Goal: Understand process/instructions: Learn how to perform a task or action

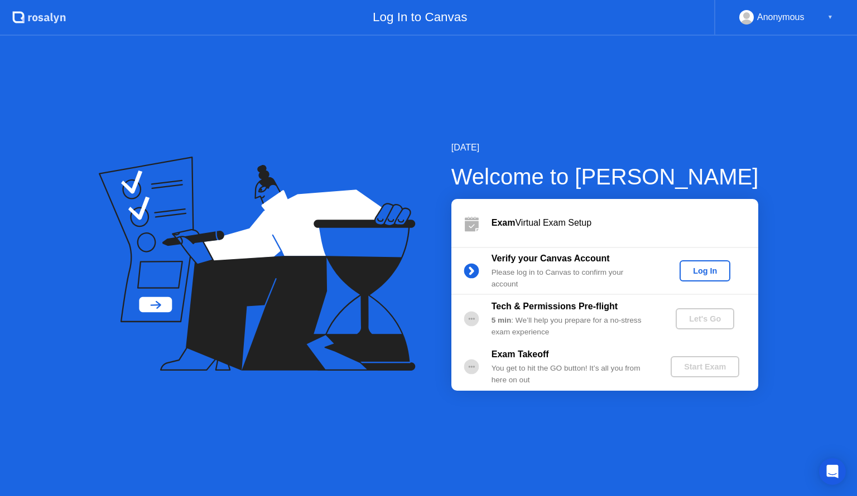
click at [714, 270] on div "Log In" at bounding box center [705, 271] width 42 height 9
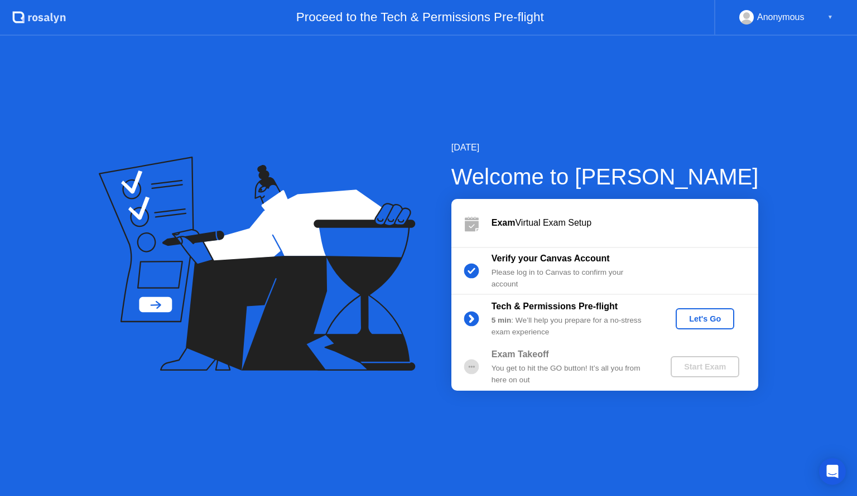
click at [697, 322] on div "Let's Go" at bounding box center [705, 319] width 50 height 9
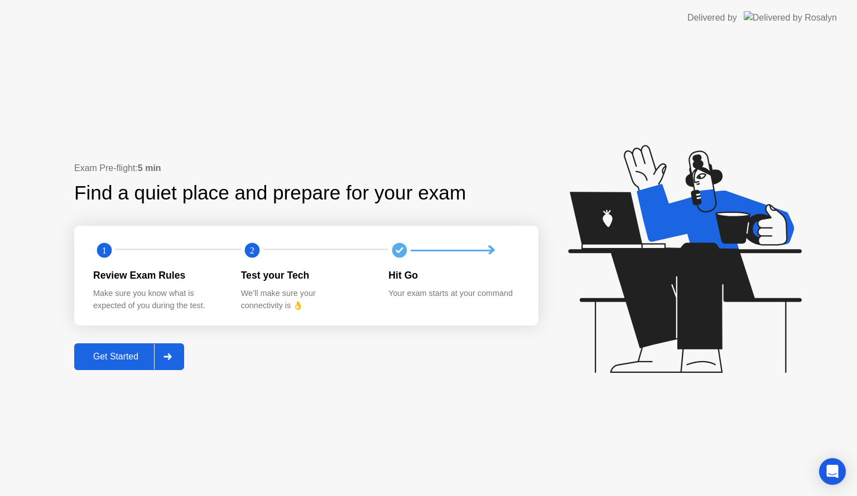
click at [132, 359] on div "Get Started" at bounding box center [116, 357] width 76 height 10
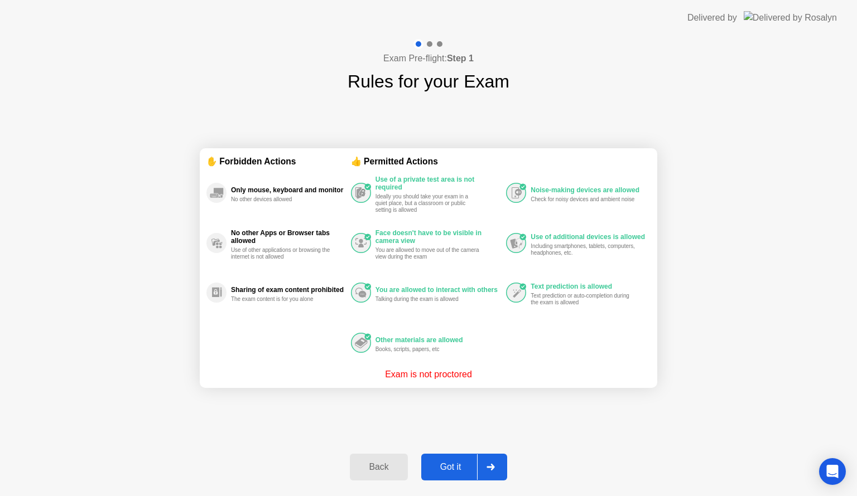
click at [458, 464] on div "Got it" at bounding box center [451, 467] width 52 height 10
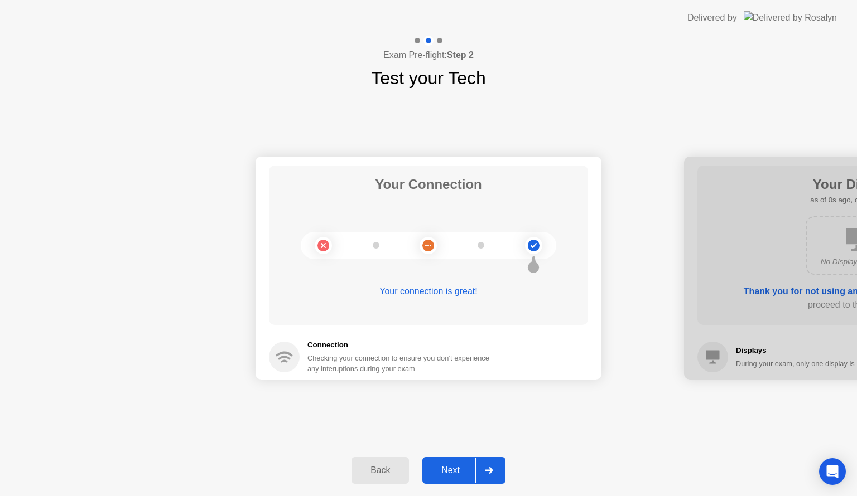
click at [455, 469] on div "Next" at bounding box center [451, 471] width 50 height 10
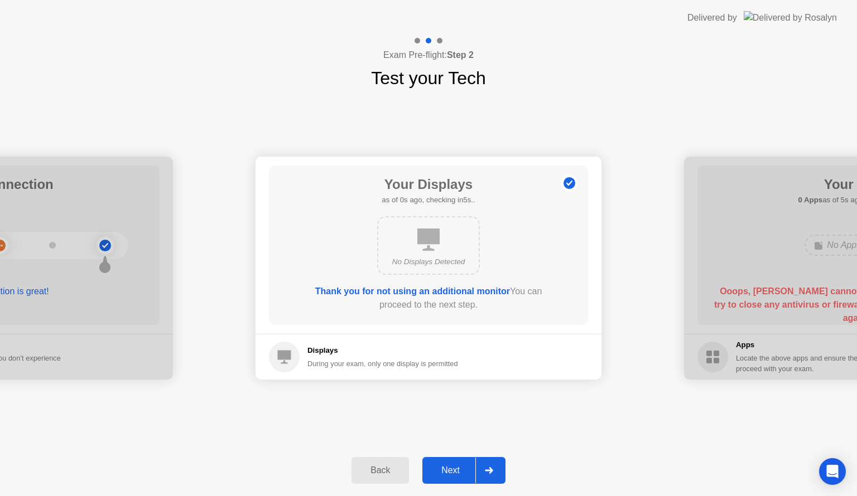
click at [455, 469] on div "Next" at bounding box center [451, 471] width 50 height 10
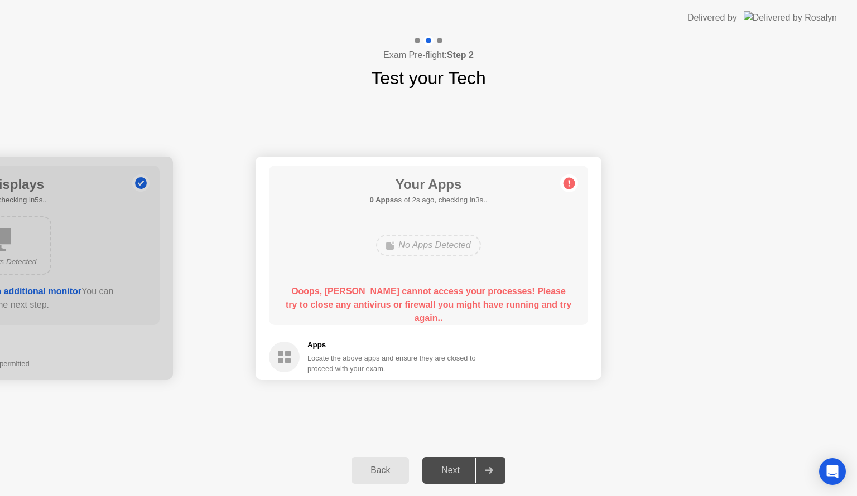
click at [455, 469] on div "Next" at bounding box center [451, 471] width 50 height 10
click at [377, 473] on div "Back" at bounding box center [380, 471] width 51 height 10
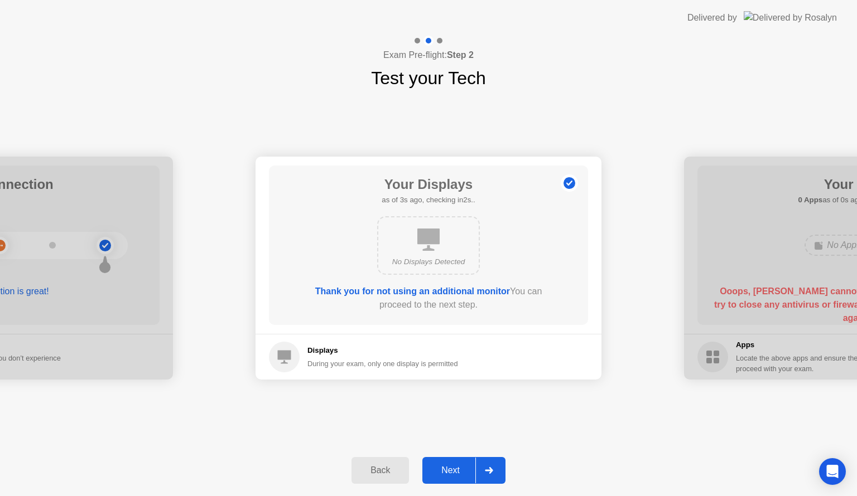
click at [490, 469] on icon at bounding box center [489, 470] width 8 height 7
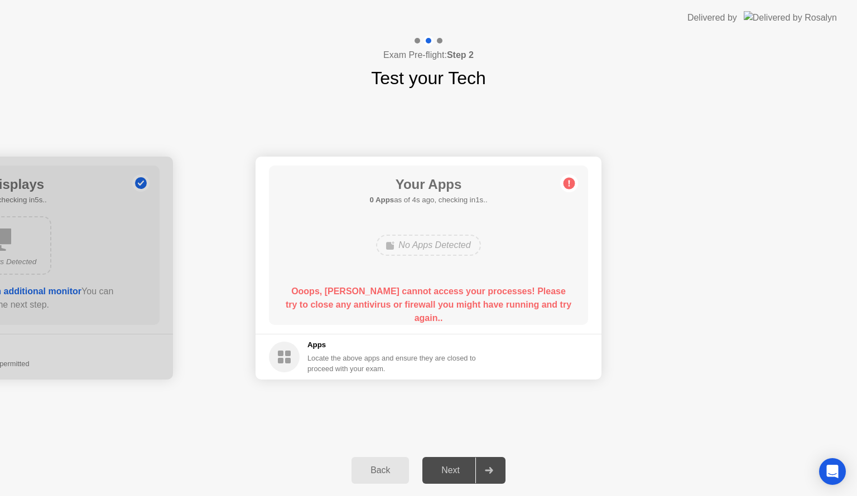
click at [320, 349] on h5 "Apps" at bounding box center [391, 345] width 169 height 11
click at [402, 467] on div "Back" at bounding box center [380, 471] width 51 height 10
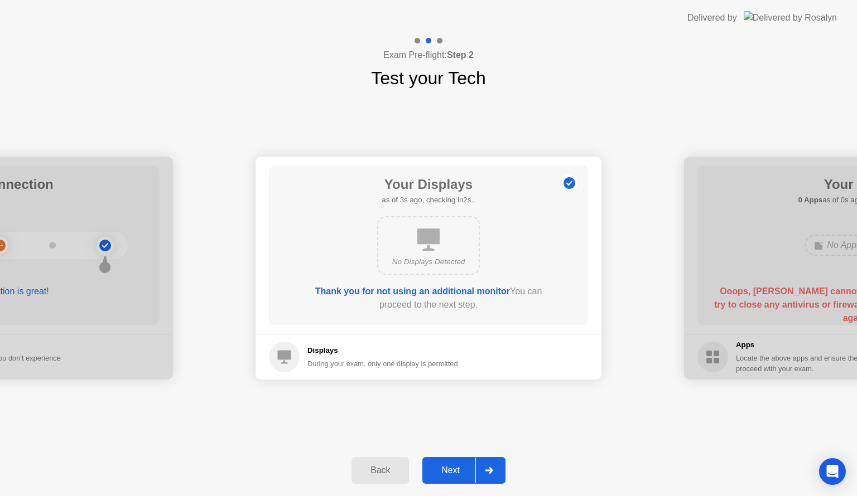
click at [395, 474] on div "Back" at bounding box center [380, 471] width 51 height 10
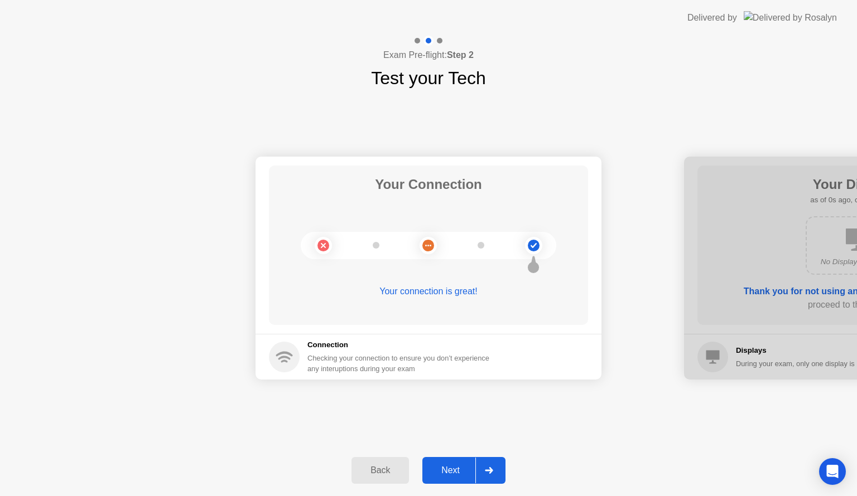
click at [457, 468] on div "Next" at bounding box center [451, 471] width 50 height 10
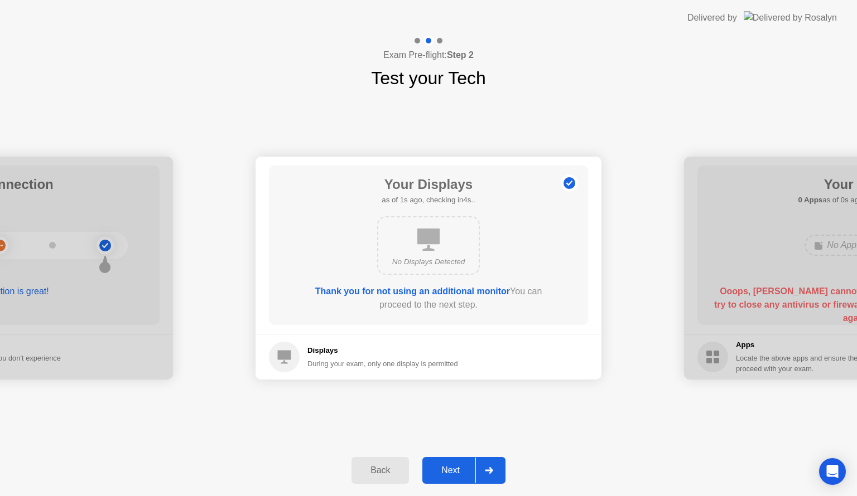
click at [457, 468] on div "Next" at bounding box center [451, 471] width 50 height 10
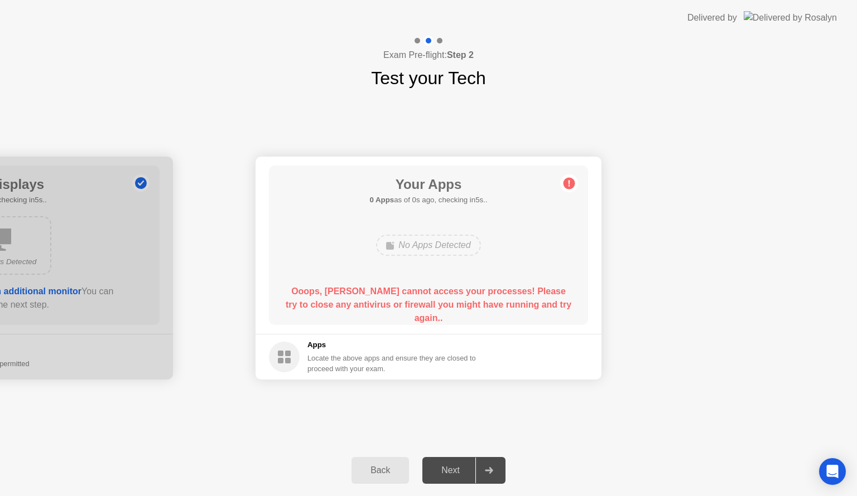
click at [605, 465] on div "Back Next" at bounding box center [428, 470] width 857 height 51
click at [450, 239] on div "No Apps Detected" at bounding box center [428, 245] width 104 height 21
click at [440, 303] on b "Ooops, [PERSON_NAME] cannot access your processes! Please try to close any anti…" at bounding box center [429, 305] width 286 height 36
click at [574, 184] on circle at bounding box center [569, 184] width 12 height 12
click at [573, 183] on circle at bounding box center [569, 184] width 12 height 12
